Goal: Task Accomplishment & Management: Manage account settings

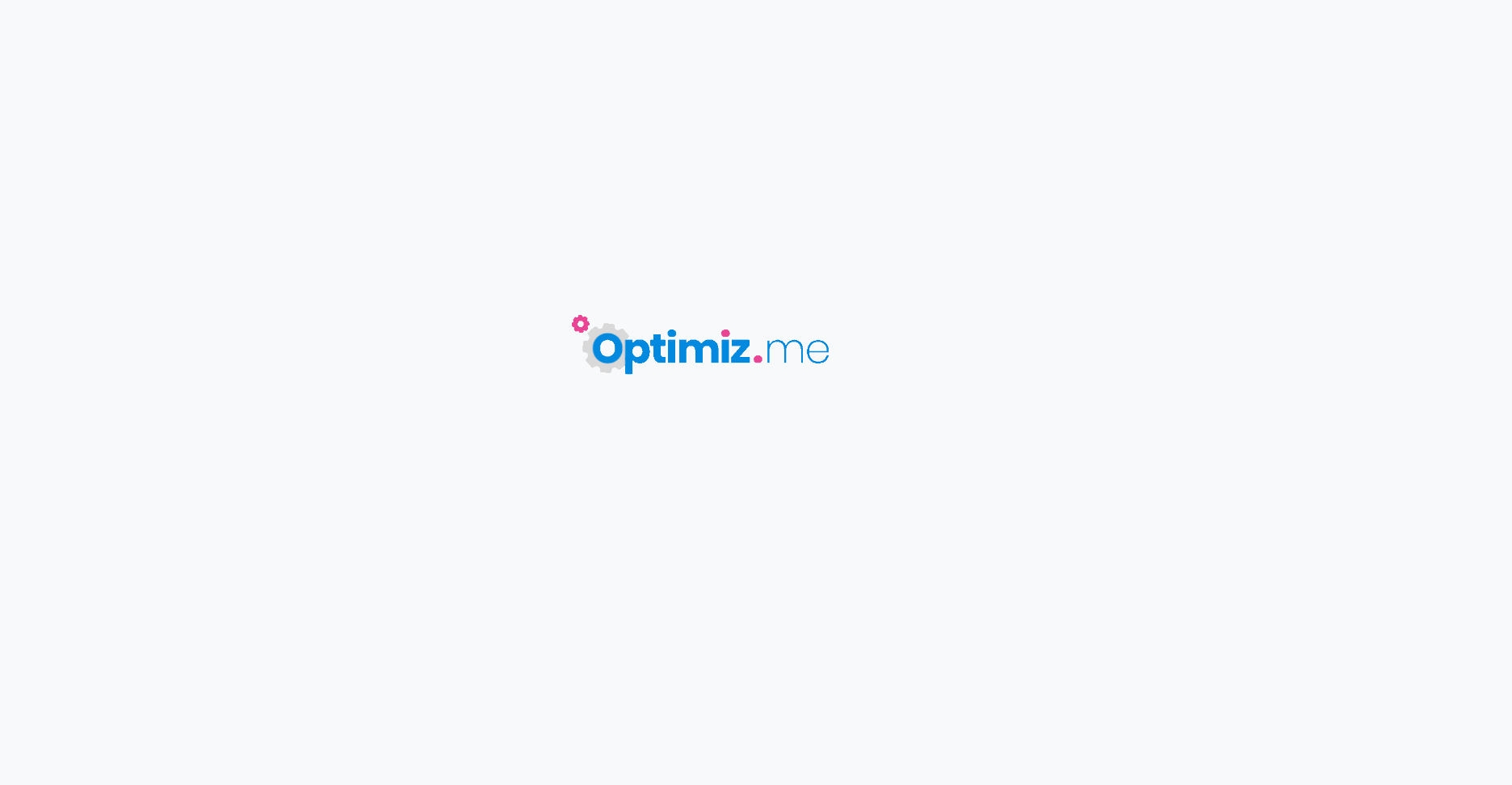
type input "Landing SAE - Poubelle de tri sélectif"
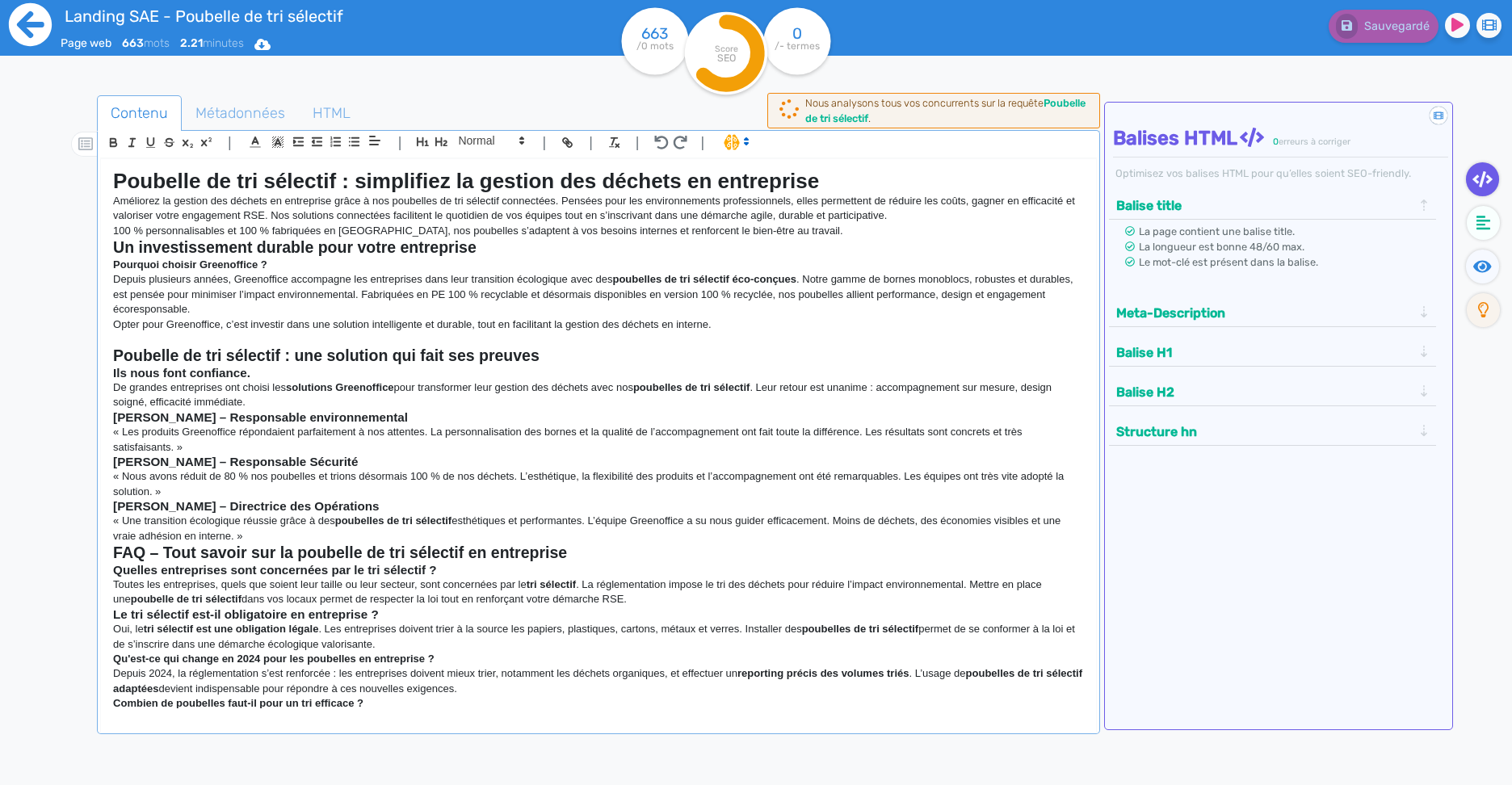
click at [20, 25] on icon at bounding box center [30, 25] width 45 height 45
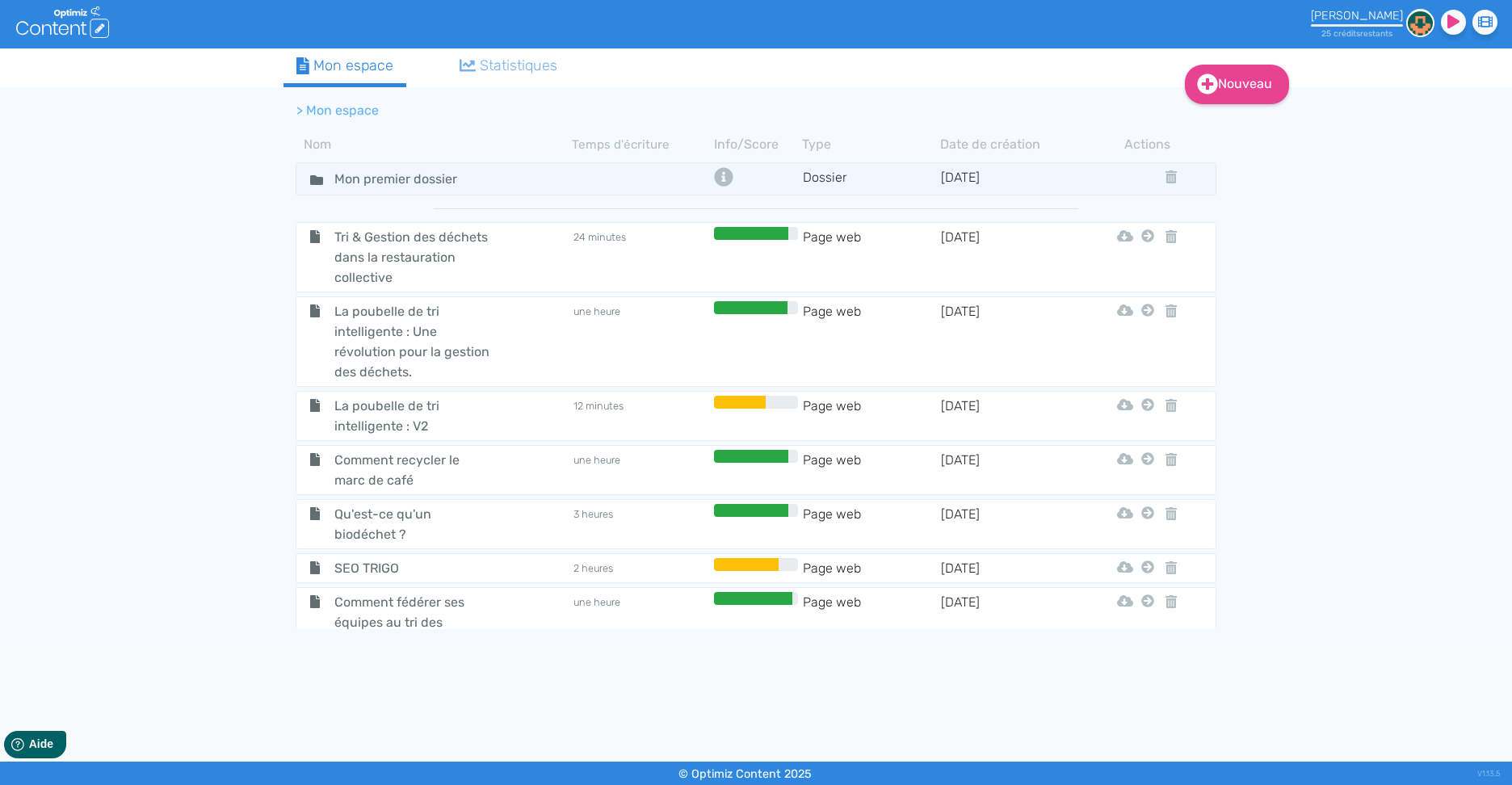
click at [332, 73] on div "Mon espace" at bounding box center [345, 66] width 97 height 22
click at [1413, 21] on img at bounding box center [1421, 23] width 28 height 28
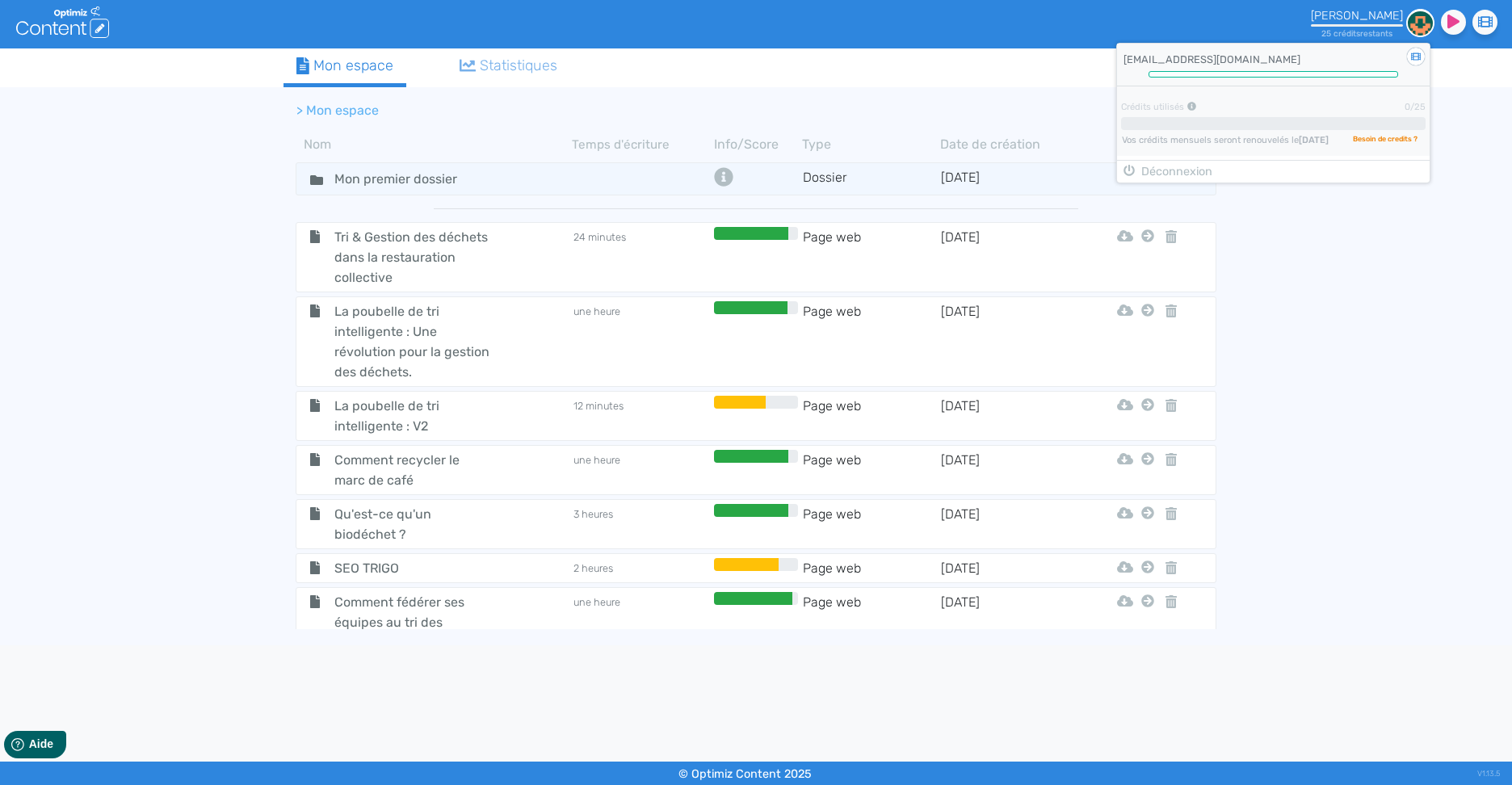
click at [1266, 63] on div "[EMAIL_ADDRESS][DOMAIN_NAME]" at bounding box center [1273, 57] width 313 height 27
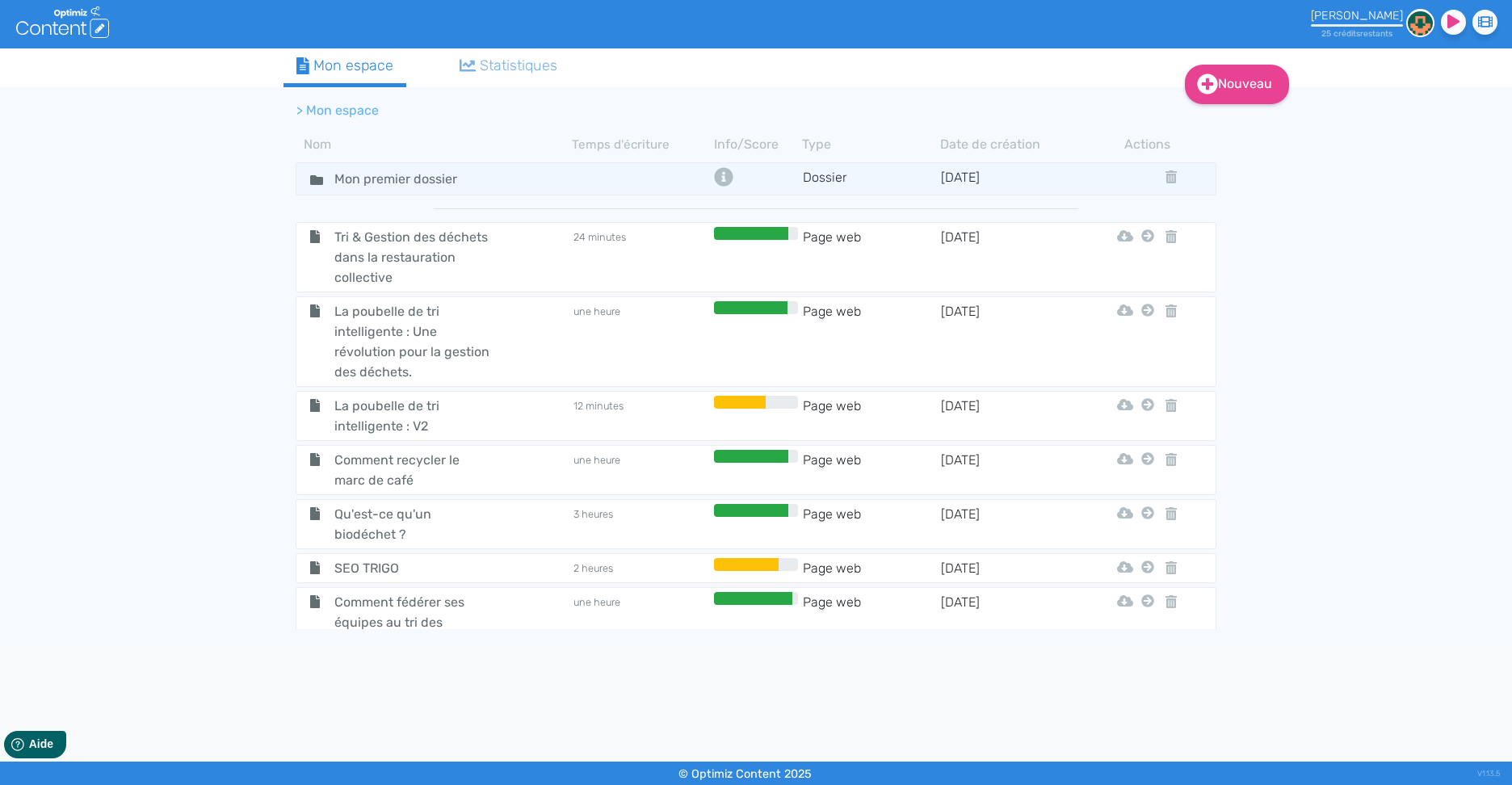
click at [1361, 25] on div at bounding box center [1357, 25] width 92 height 3
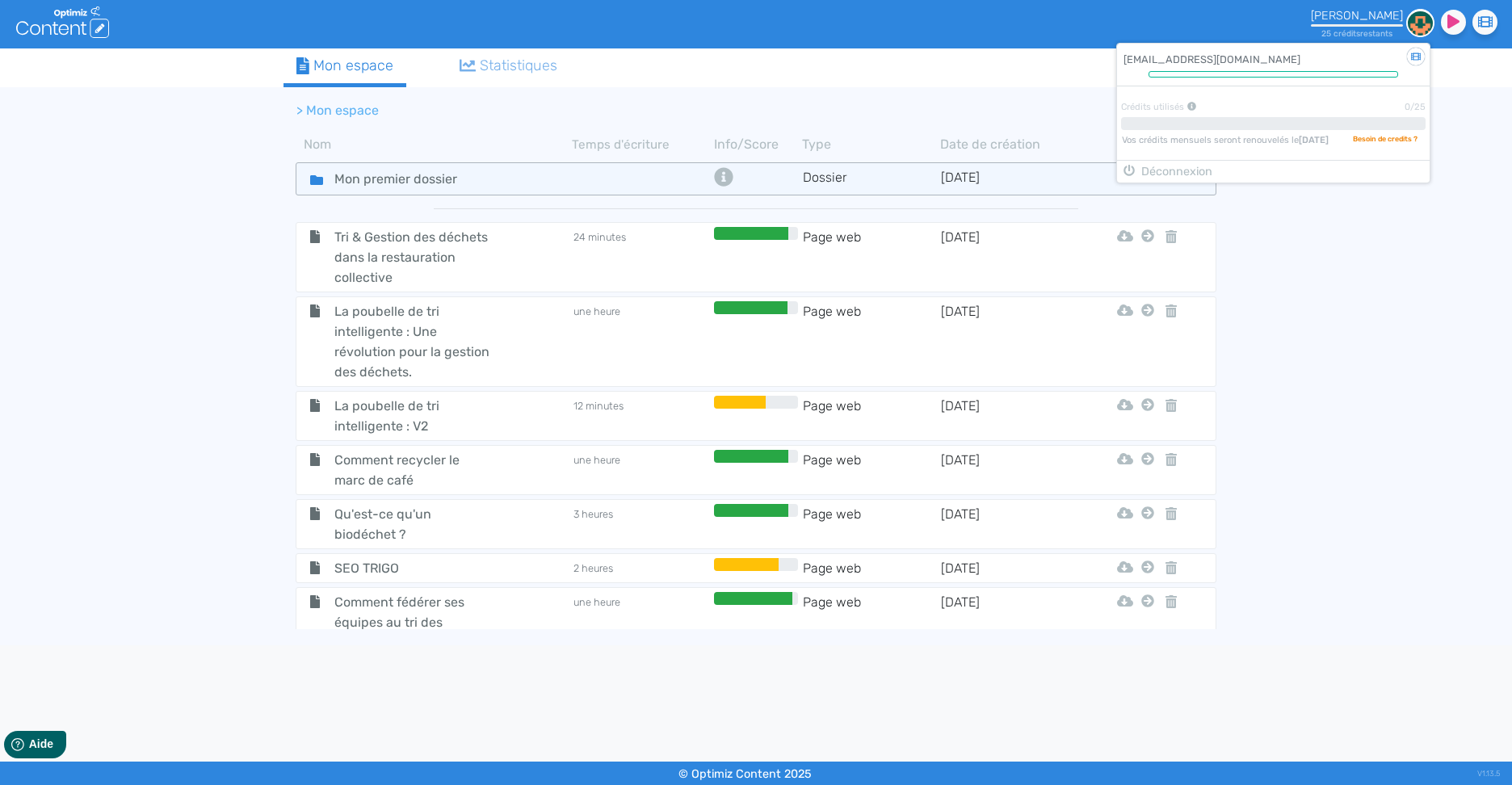
click at [532, 172] on div "Mon premier dossier" at bounding box center [434, 179] width 273 height 24
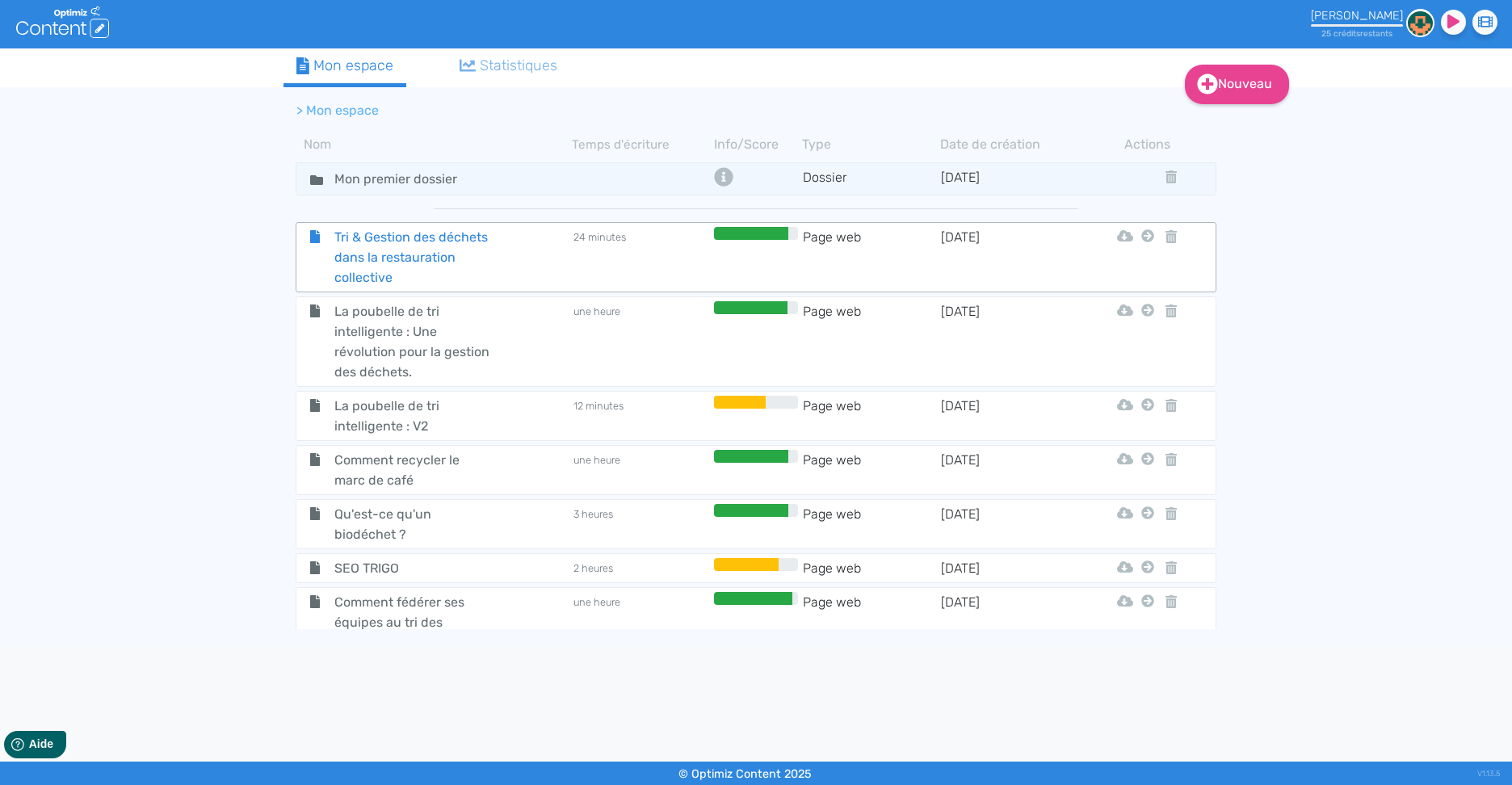
click at [505, 260] on div "Tri & Gestion des déchets dans la restauration collective" at bounding box center [434, 257] width 273 height 61
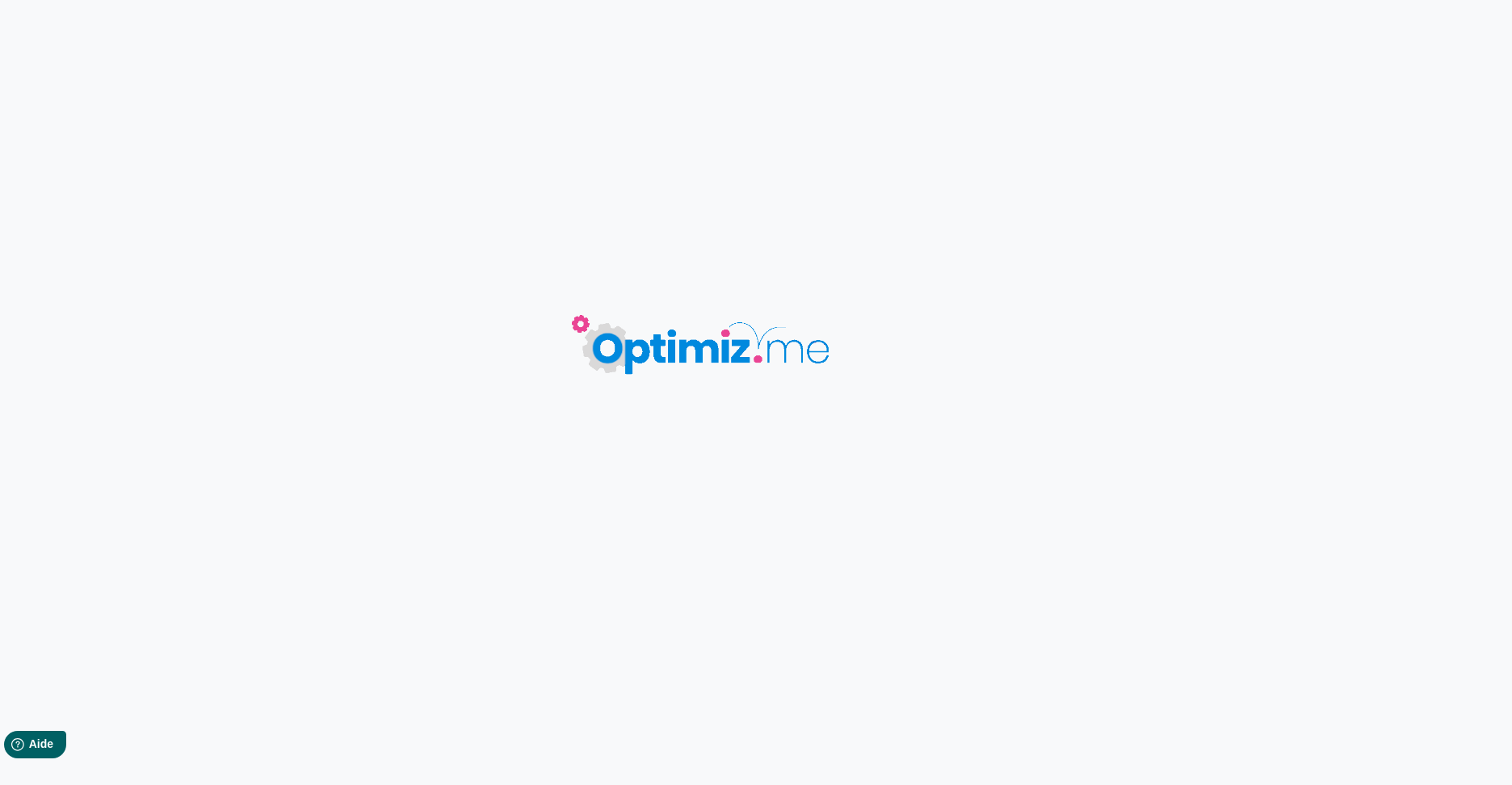
type input "Tri & Gestion des déchets dans la restauration collective"
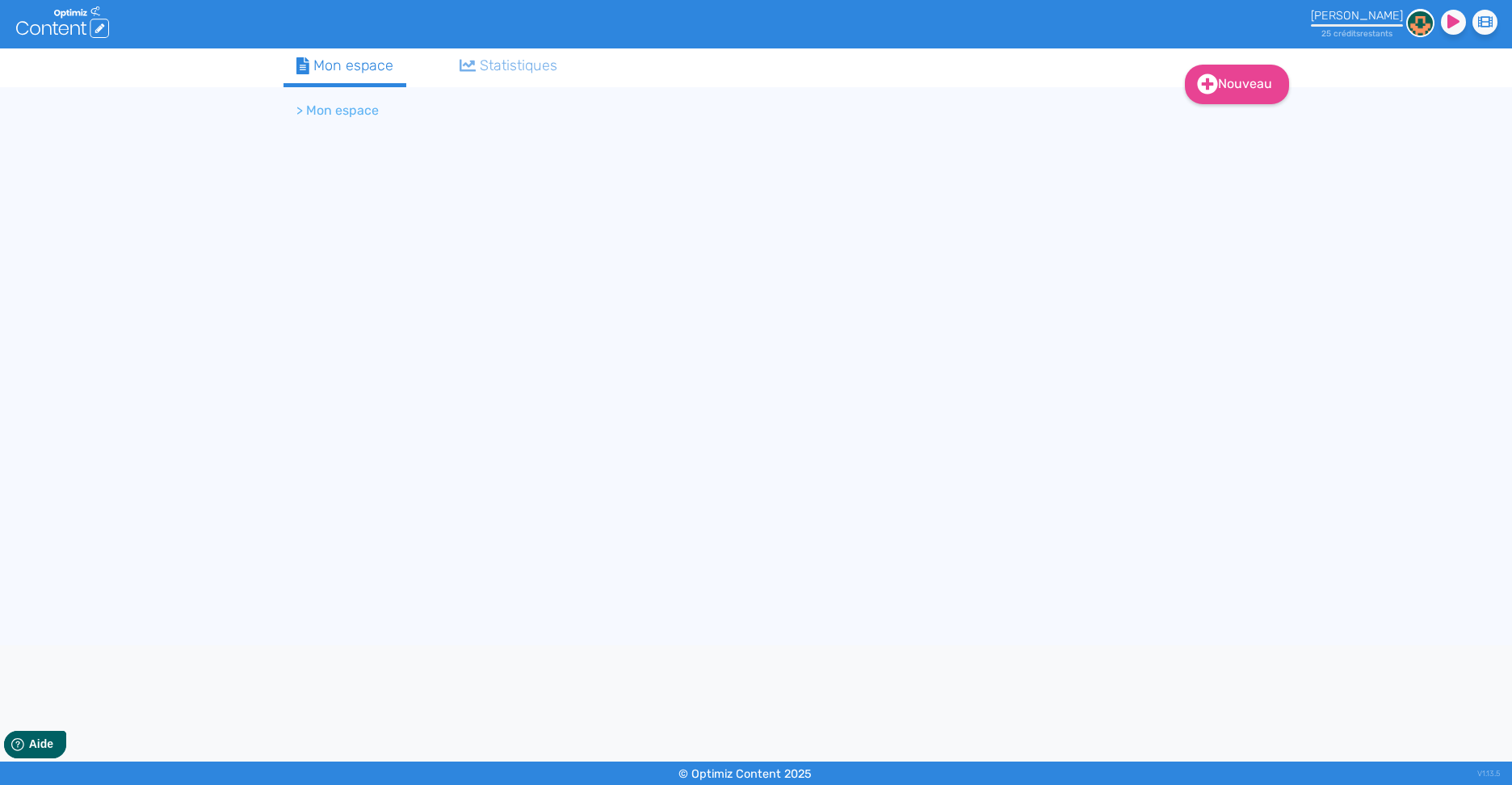
click at [302, 113] on li "> Mon espace" at bounding box center [338, 111] width 82 height 19
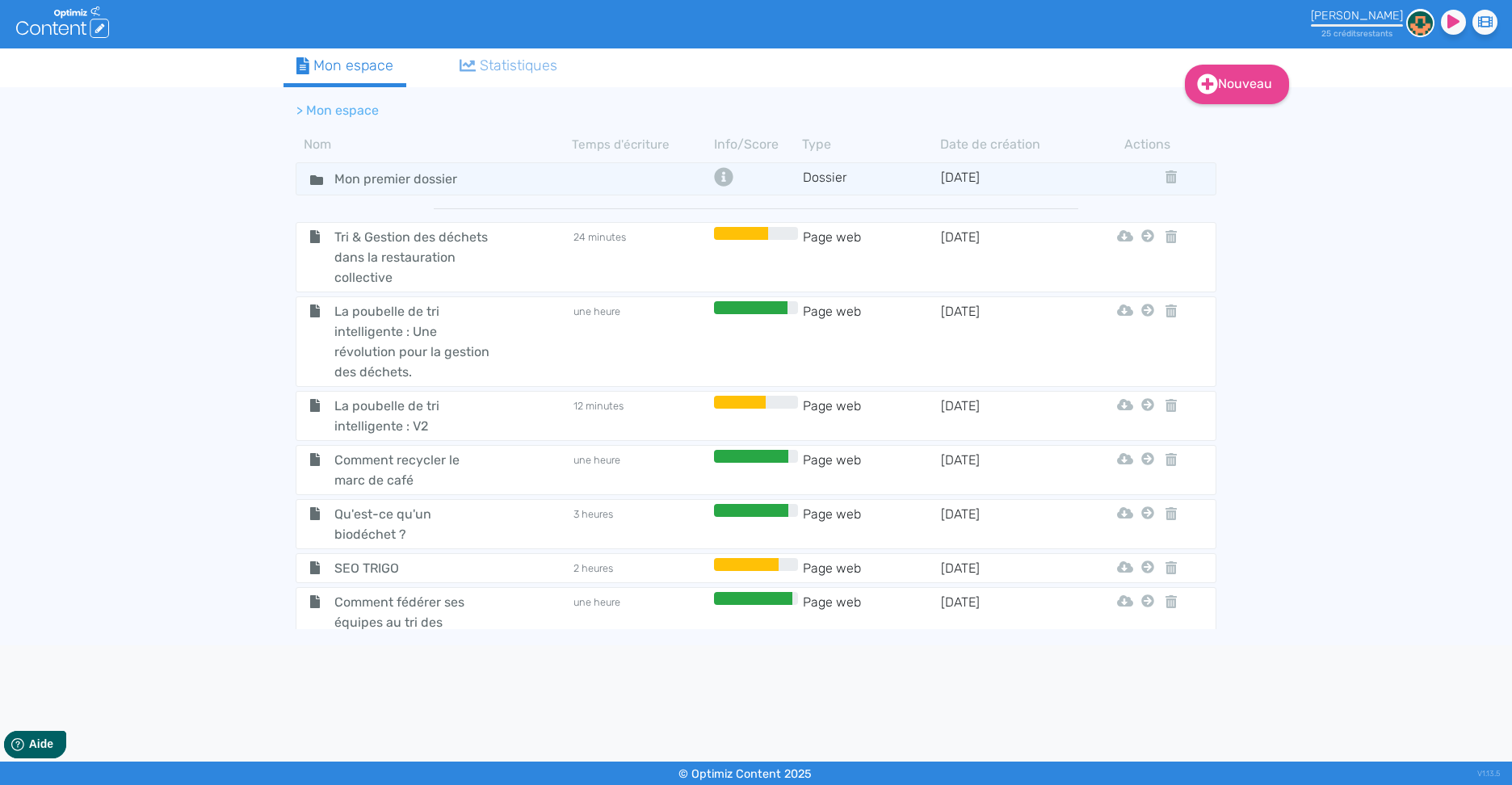
click at [303, 108] on li "> Mon espace" at bounding box center [338, 111] width 82 height 19
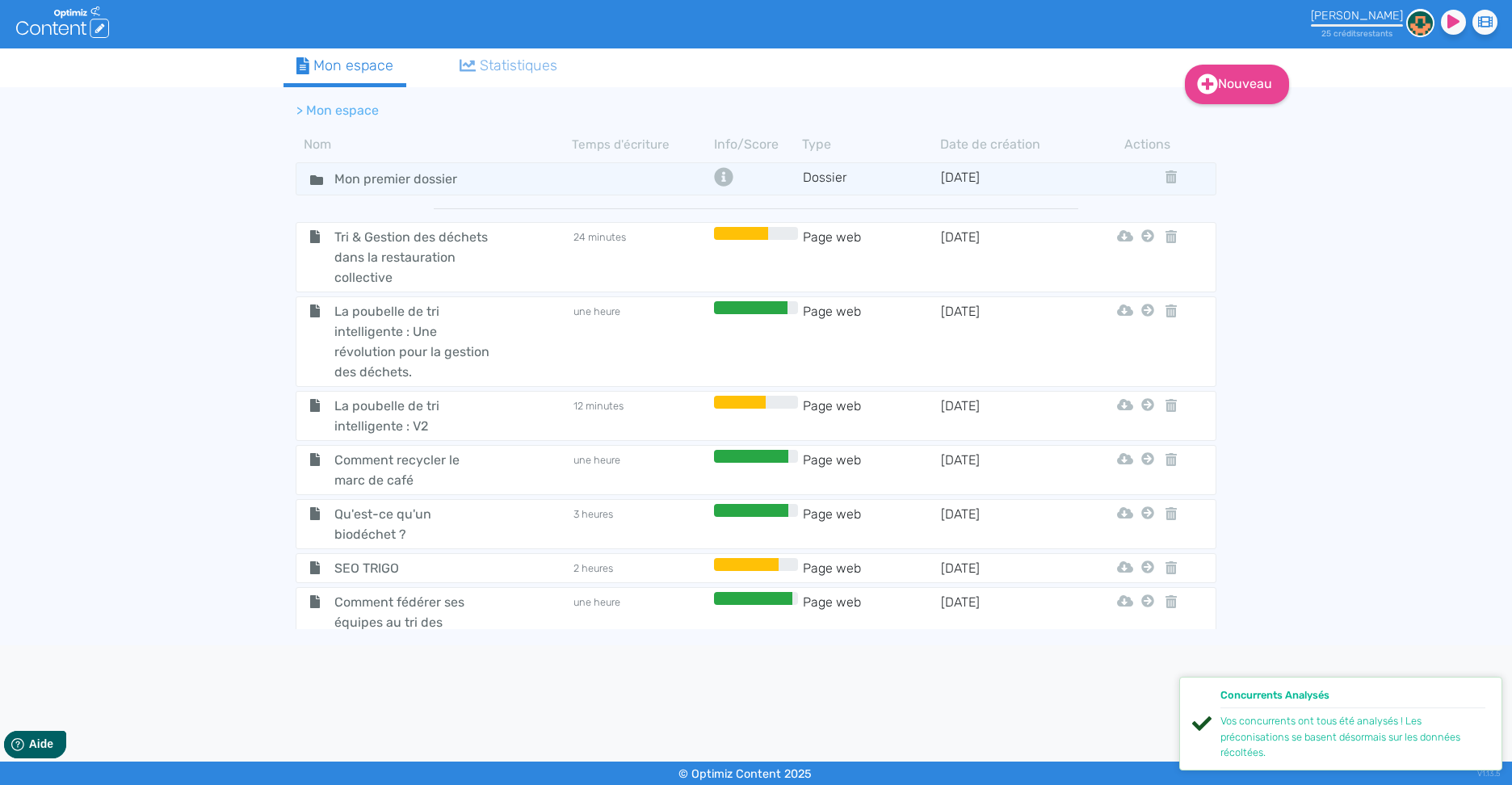
click at [1492, 689] on div "Concurrents Analysés Vos concurrents ont tous été analysés ! Les préconisations…" at bounding box center [1341, 724] width 323 height 94
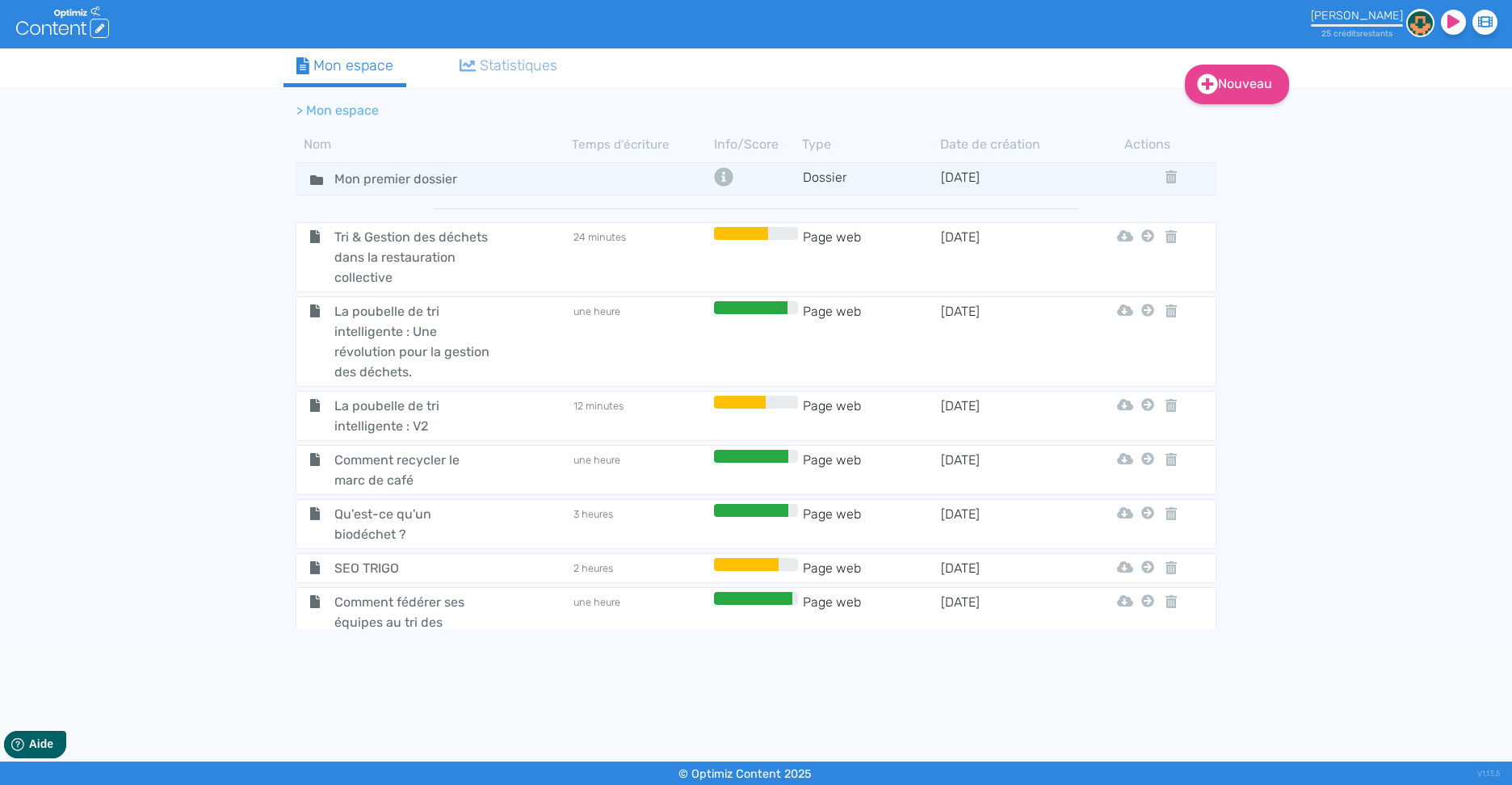
click at [1492, 545] on div "Nouveau Contenu Dossier Mon espace Statistiques > Mon espace Nom Temps d'écritu…" at bounding box center [756, 346] width 1512 height 597
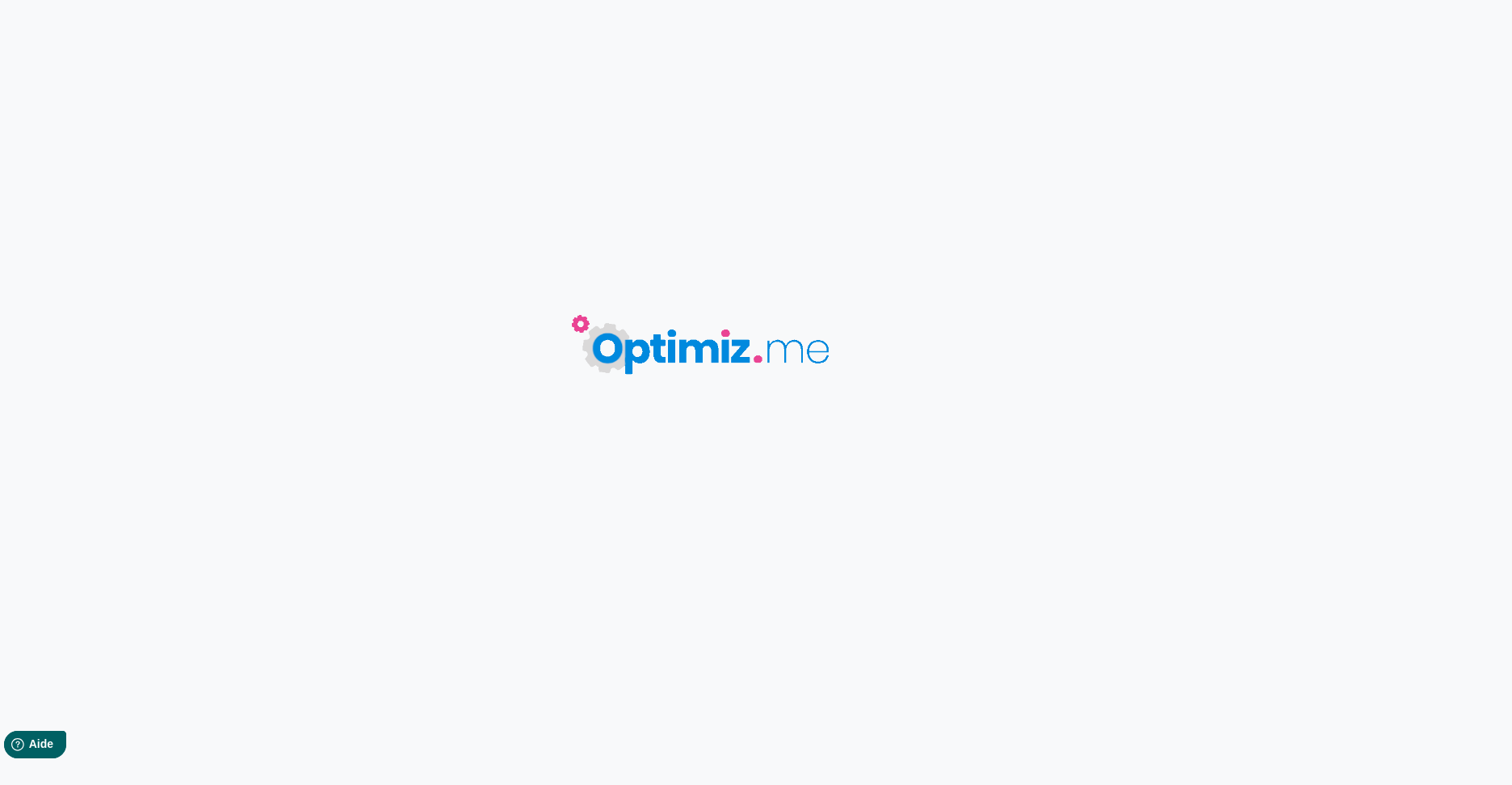
type input "Landing SAE - Poubelle de tri sélectif"
